Goal: Find specific page/section: Find specific page/section

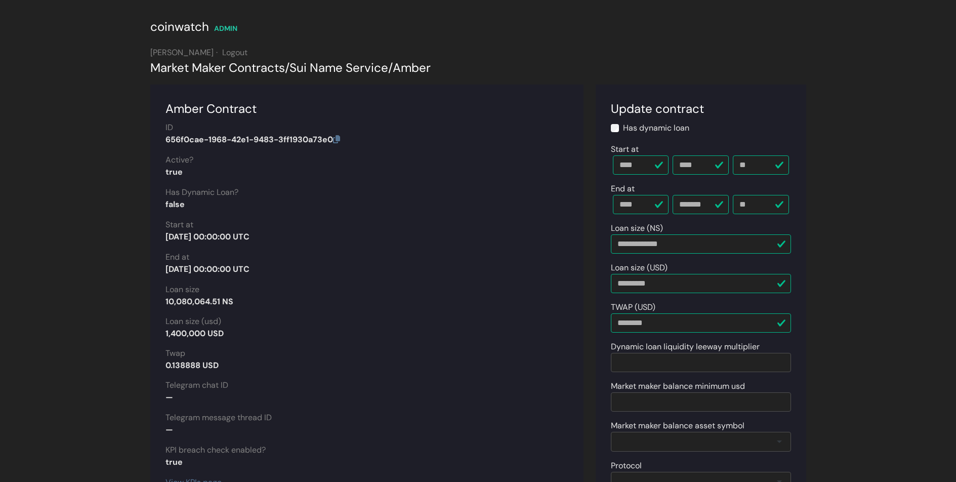
scroll to position [1003, 0]
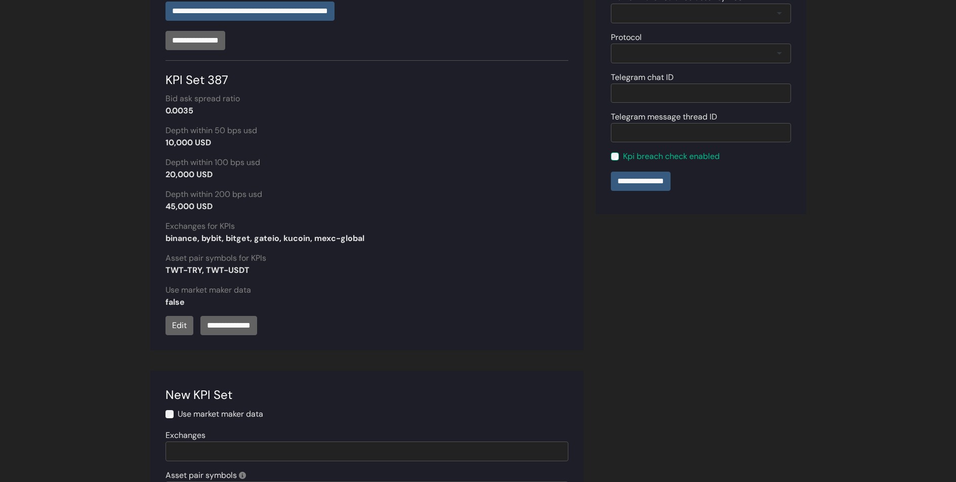
scroll to position [353, 0]
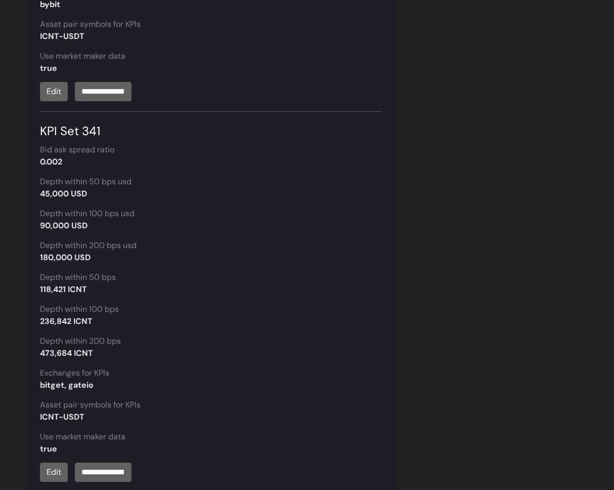
scroll to position [897, 0]
